Goal: Information Seeking & Learning: Learn about a topic

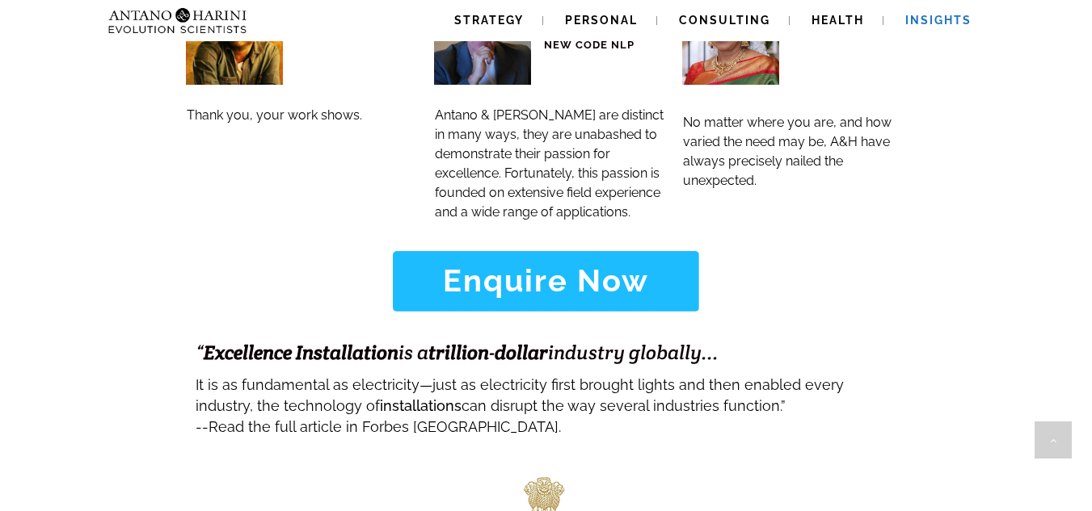
scroll to position [7025, 0]
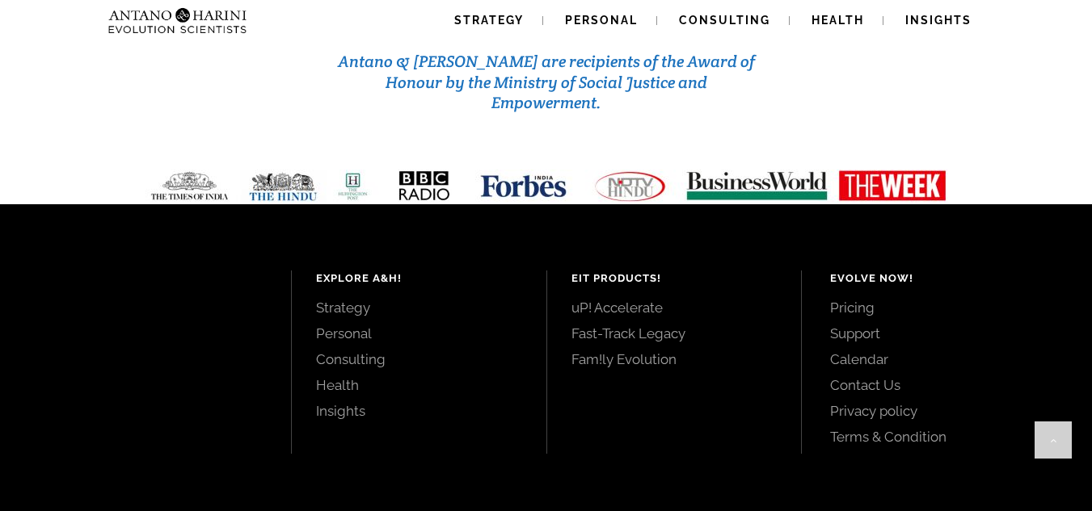
click at [646, 351] on link "Fam!ly Evolution" at bounding box center [673, 360] width 205 height 18
click at [335, 299] on link "Strategy" at bounding box center [418, 308] width 205 height 18
click at [652, 325] on link "Fast-Track Legacy" at bounding box center [673, 334] width 205 height 18
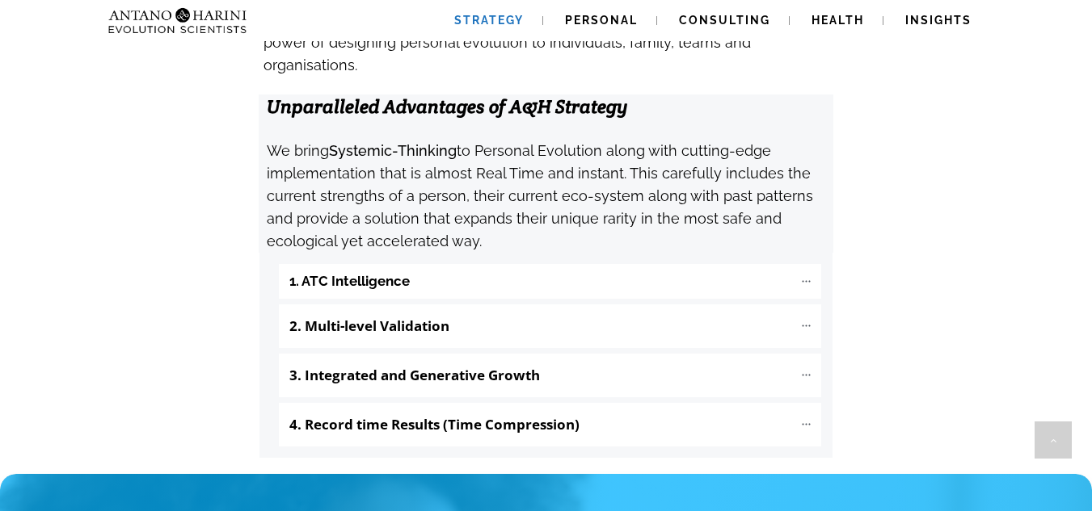
scroll to position [1716, 0]
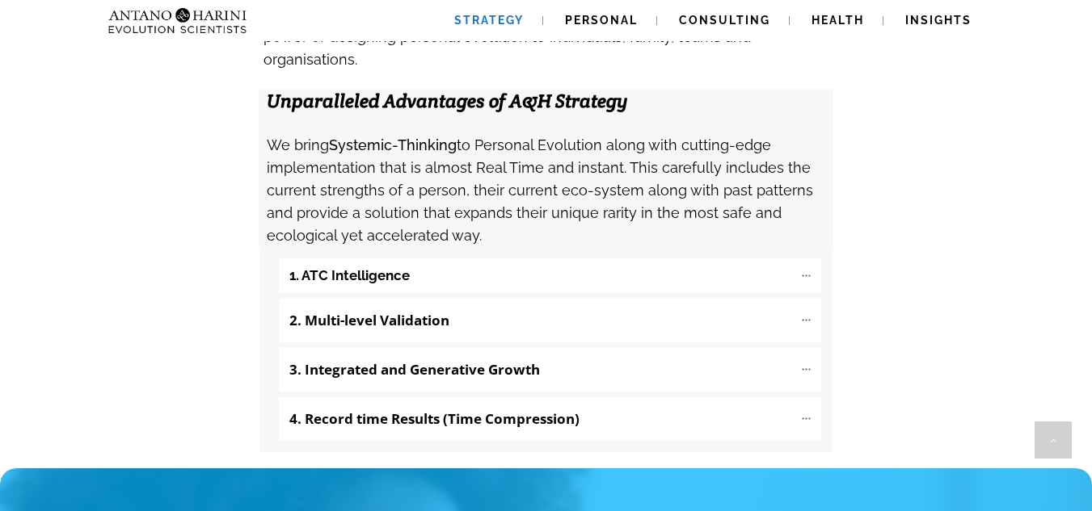
click at [532, 259] on div "1. ATC Intelligence Micro shifts in the unconscious thinking patterns of a pers…" at bounding box center [550, 350] width 542 height 183
click at [542, 259] on "1. ATC Intelligence" at bounding box center [550, 276] width 542 height 35
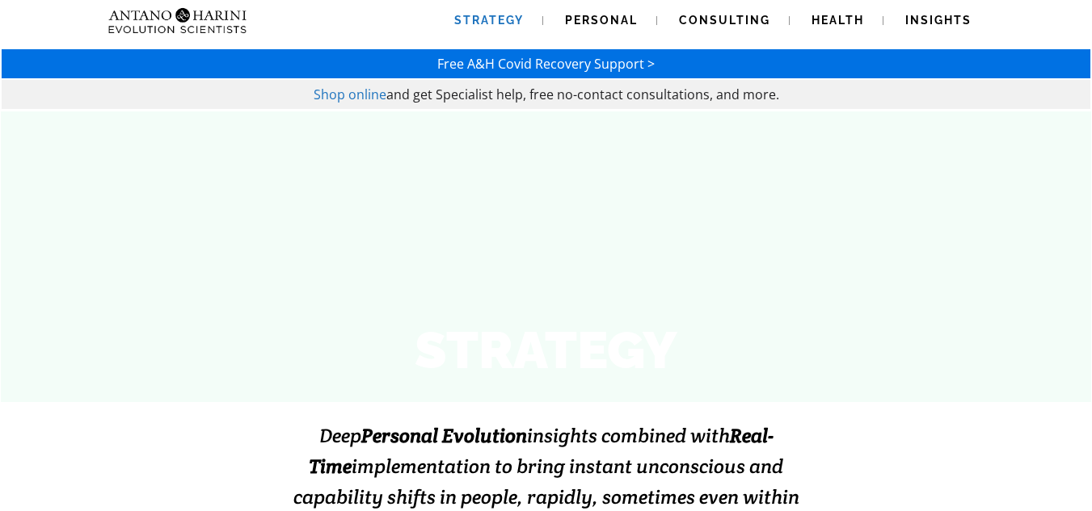
scroll to position [0, 0]
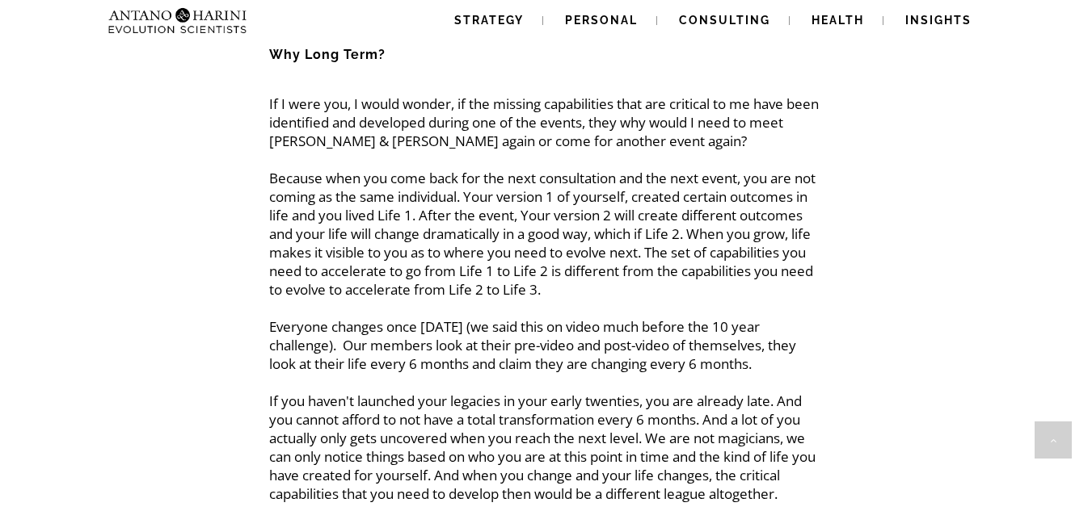
scroll to position [1844, 0]
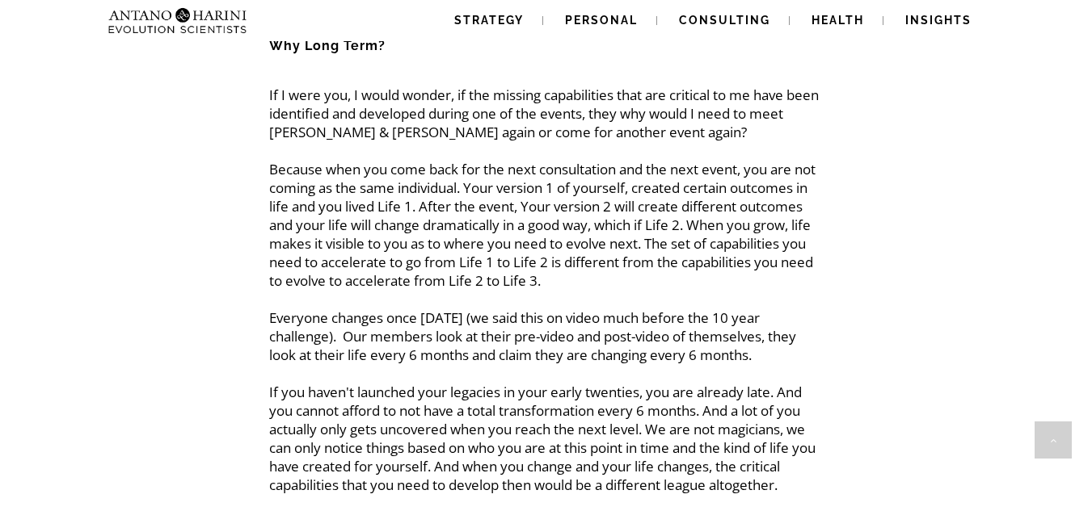
click at [597, 217] on p "If I were you, I would wonder, if the missing capabilities that are critical to…" at bounding box center [545, 290] width 553 height 409
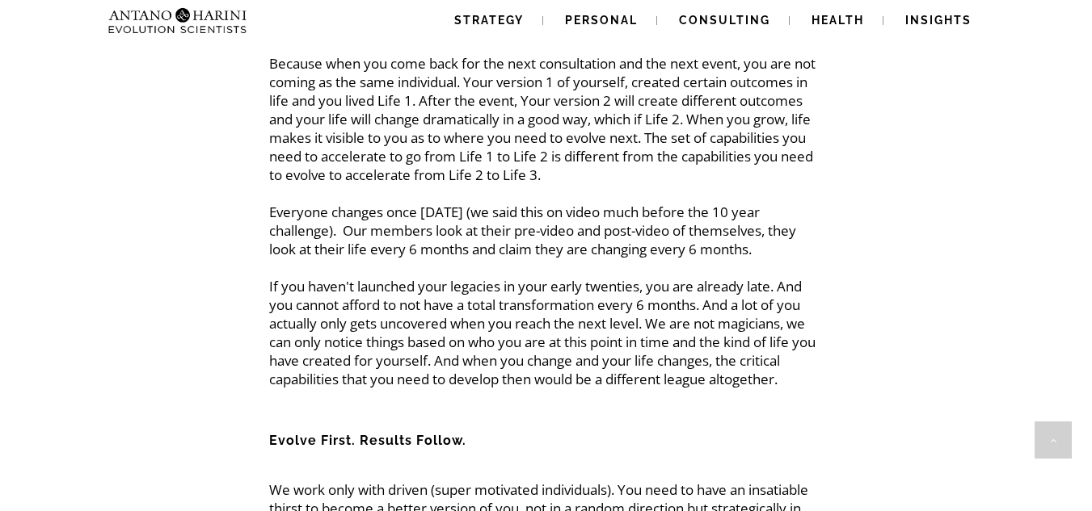
scroll to position [1956, 0]
